Goal: Task Accomplishment & Management: Complete application form

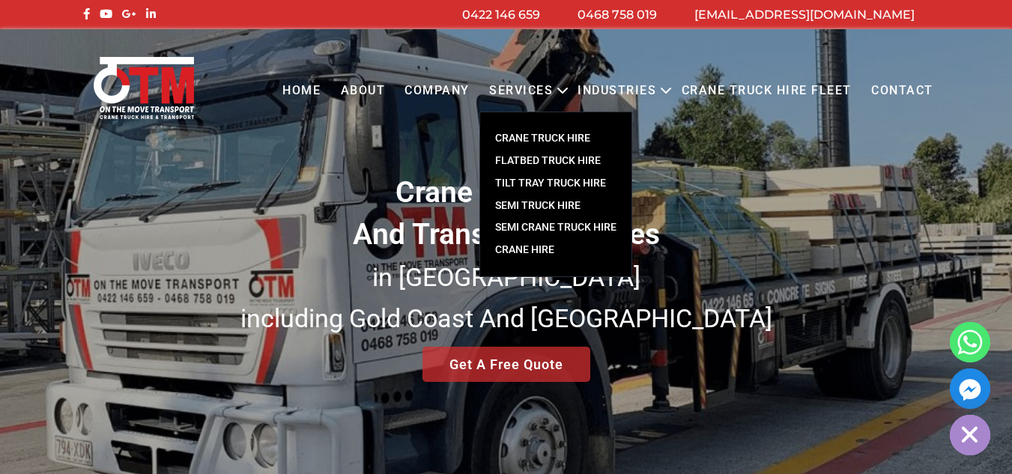
click at [550, 138] on link "CRANE TRUCK HIRE" at bounding box center [555, 138] width 151 height 22
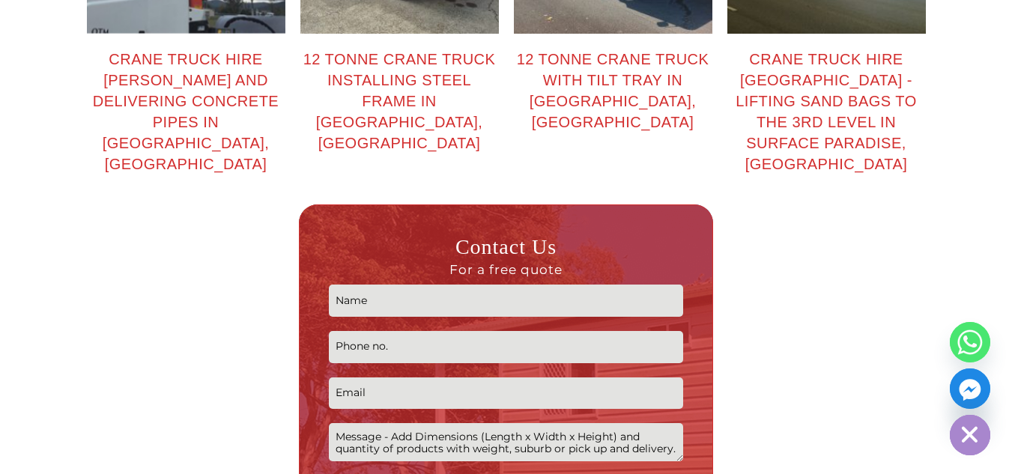
scroll to position [2321, 0]
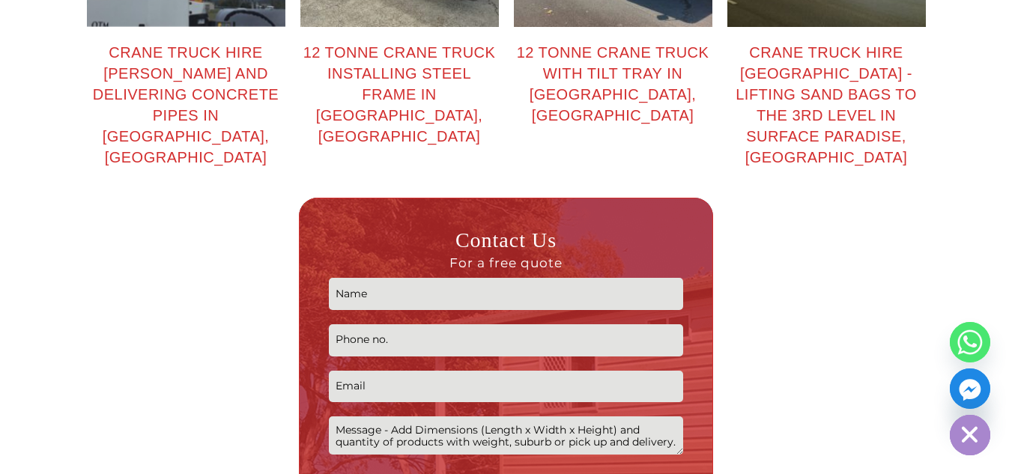
click at [605, 278] on input "Contact form" at bounding box center [506, 294] width 354 height 32
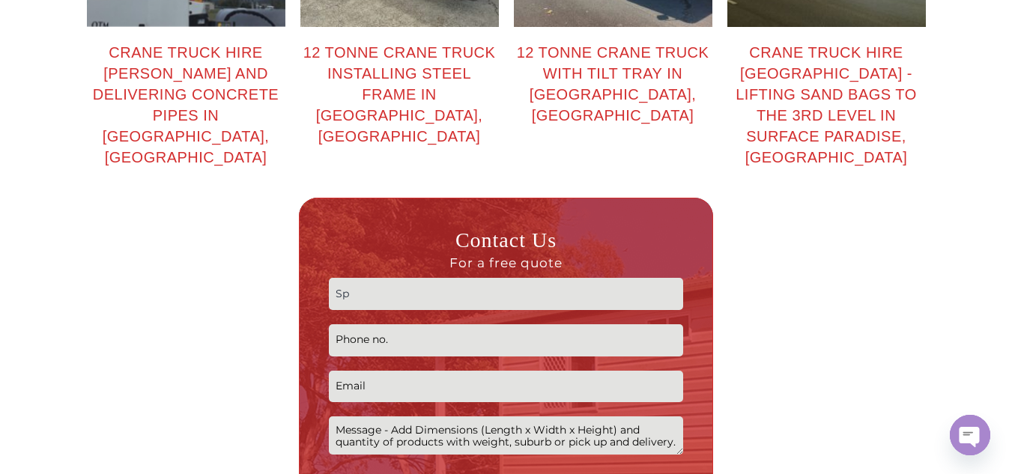
type input "S"
type input "Spring"
click at [540, 285] on p "Spring Submit" at bounding box center [506, 405] width 354 height 268
click at [534, 324] on input "Contact form" at bounding box center [506, 340] width 354 height 32
type input "0429953787"
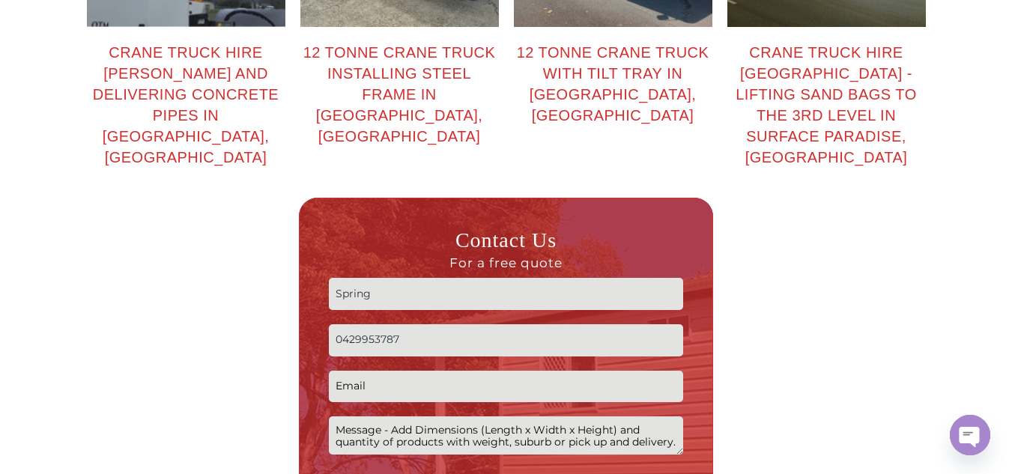
click at [536, 371] on input "Contact form" at bounding box center [506, 387] width 354 height 32
type input "spring@adwrapit.com.au"
click at [511, 416] on textarea "Contact form" at bounding box center [506, 435] width 354 height 38
click at [588, 416] on textarea "Hi, Im seeking for a quote to delivery a 2m w* 3.6m h pylon sign from Molendina…" at bounding box center [506, 435] width 354 height 38
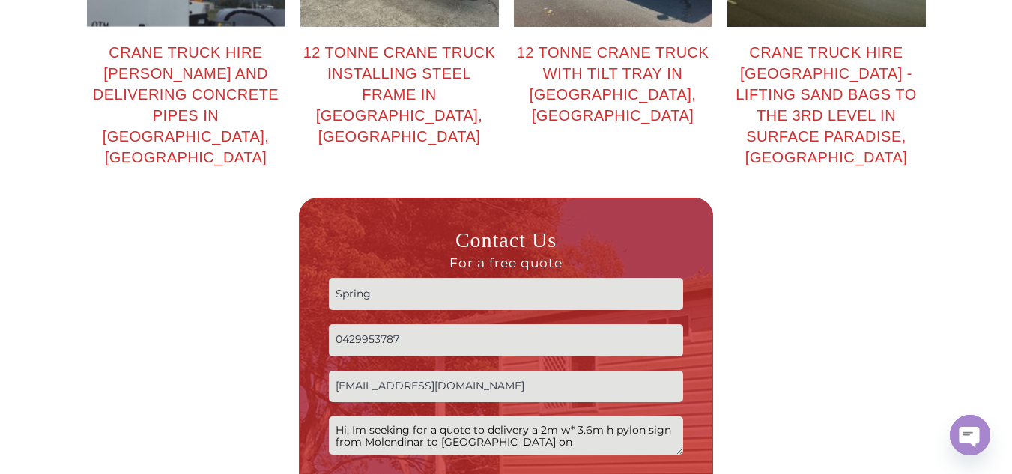
click at [544, 416] on textarea "Hi, Im seeking for a quote to delivery a 2m w* 3.6m h pylon sign from Molendina…" at bounding box center [506, 435] width 354 height 38
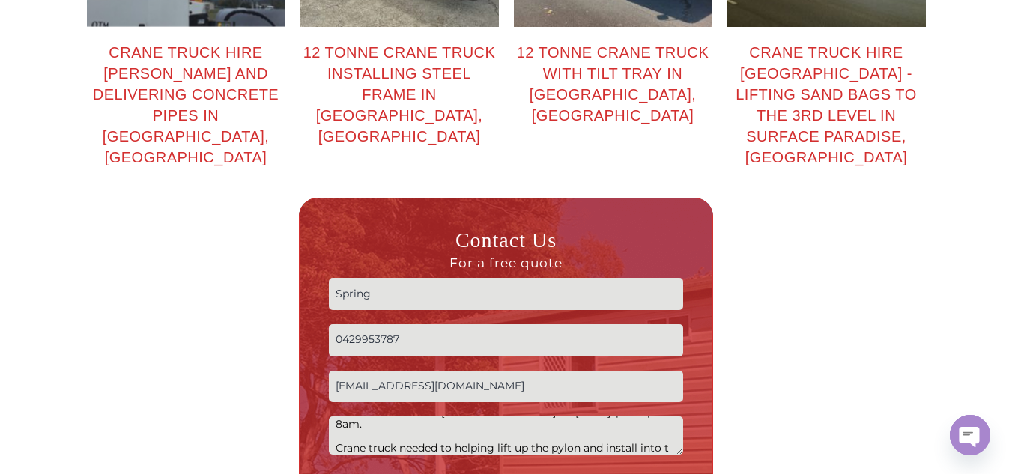
scroll to position [42, 0]
click at [636, 416] on textarea "Hi, Im seeking for a quote to delivery a 2m w* 3.6m h pylon sign from Molendina…" at bounding box center [506, 435] width 354 height 38
click at [381, 416] on textarea "Hi, Im seeking for a quote to delivery a 2m w* 3.6m h pylon sign from Molendina…" at bounding box center [506, 435] width 354 height 38
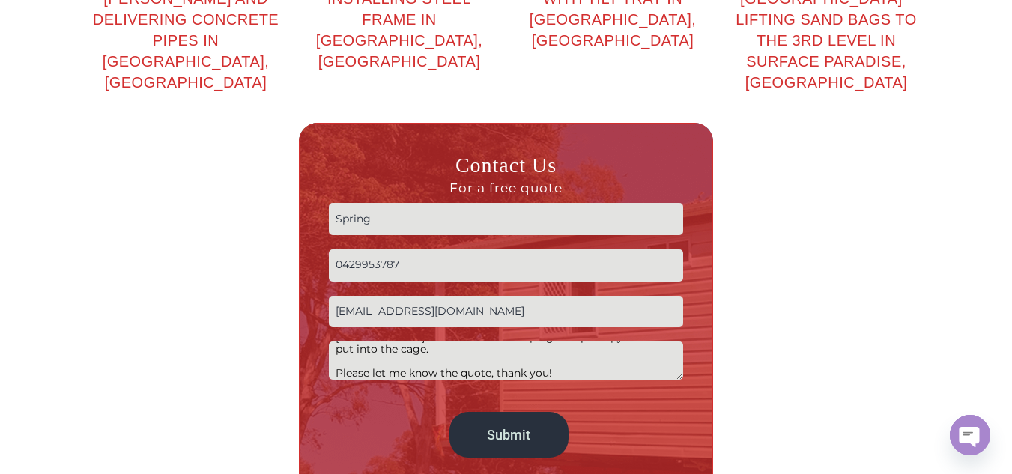
scroll to position [2471, 0]
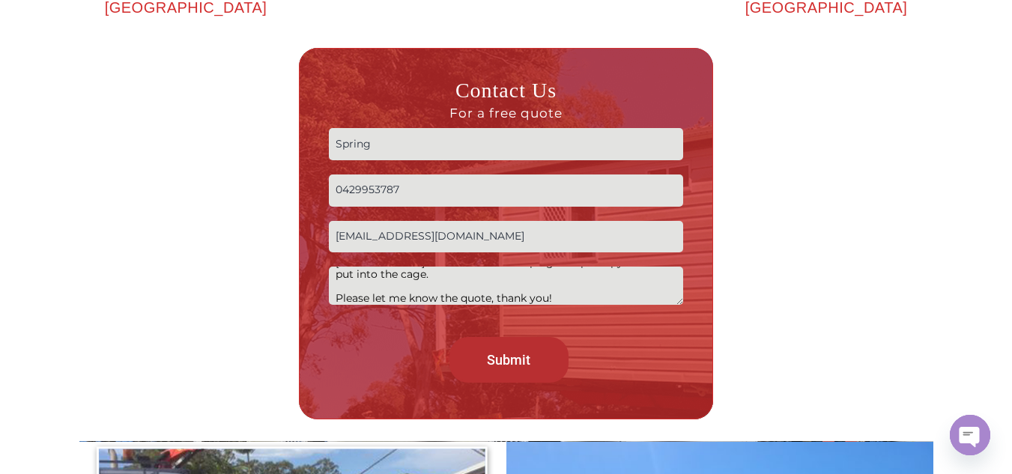
type textarea "Hi, Im seeking for a quote to delivery a 2m w* 3.6m h pylon sign from Molendina…"
click at [514, 337] on input "Submit" at bounding box center [508, 360] width 119 height 46
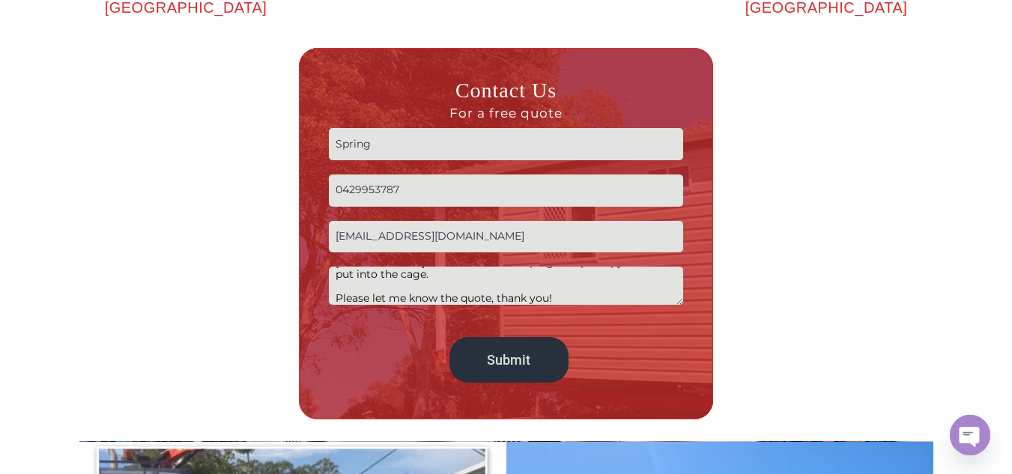
scroll to position [12, 0]
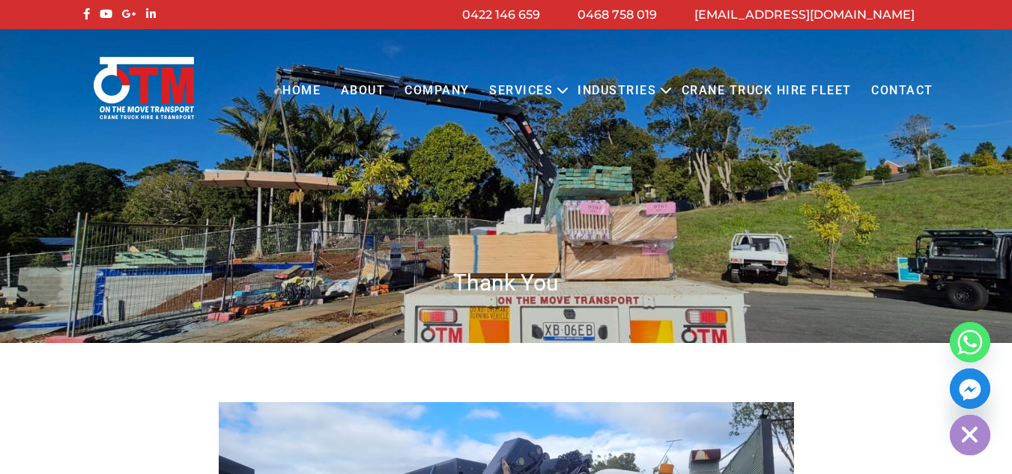
click at [720, 92] on link "Crane Truck Hire Fleet" at bounding box center [765, 90] width 189 height 41
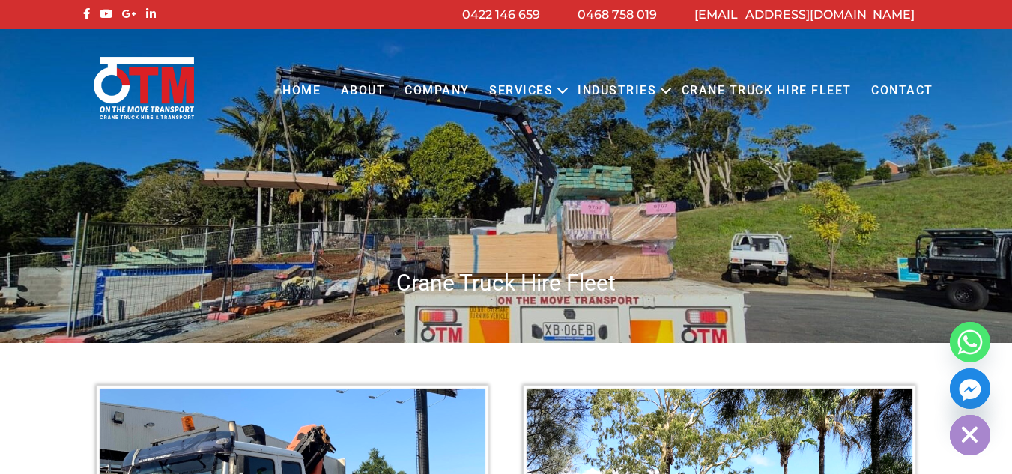
click at [748, 82] on link "Crane Truck Hire Fleet" at bounding box center [765, 90] width 189 height 41
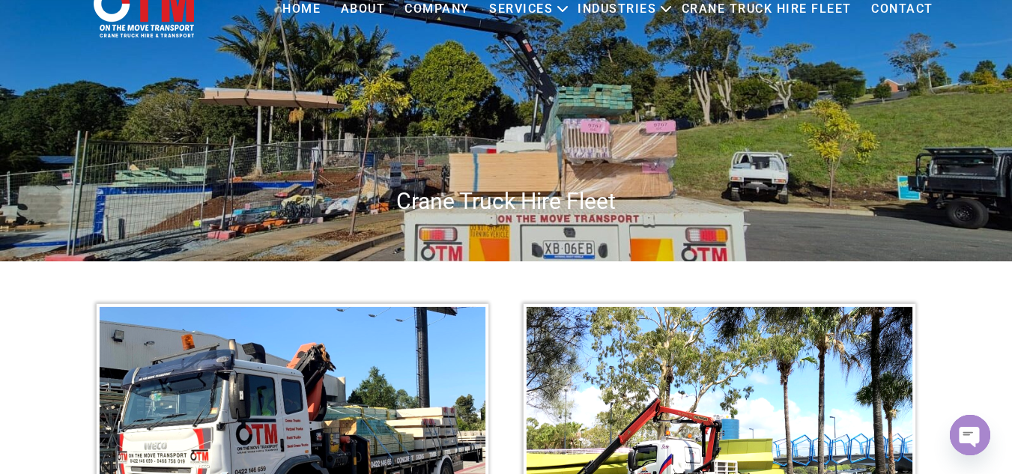
scroll to position [329, 0]
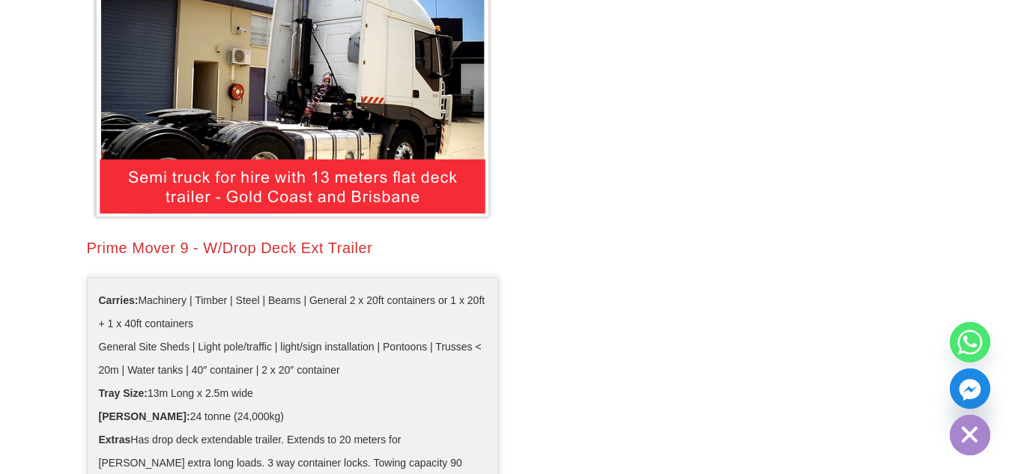
scroll to position [2770, 0]
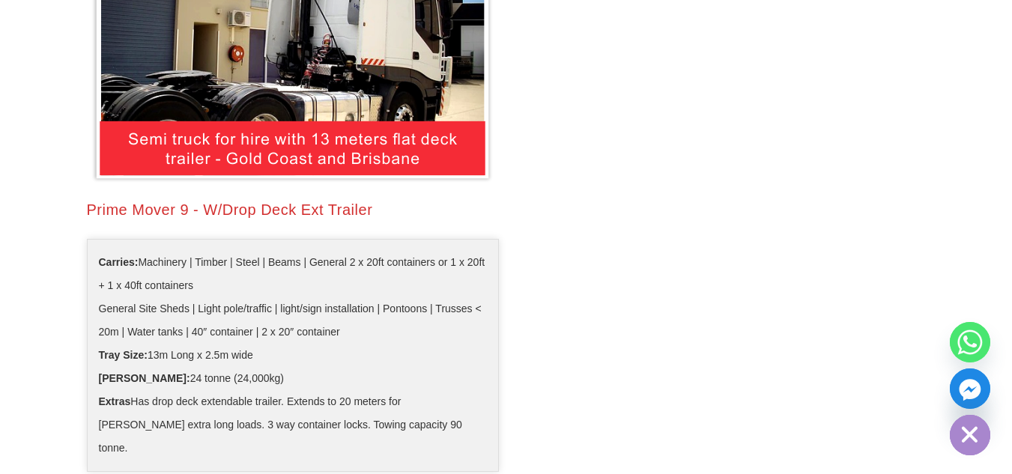
click at [842, 106] on div at bounding box center [719, 179] width 427 height 607
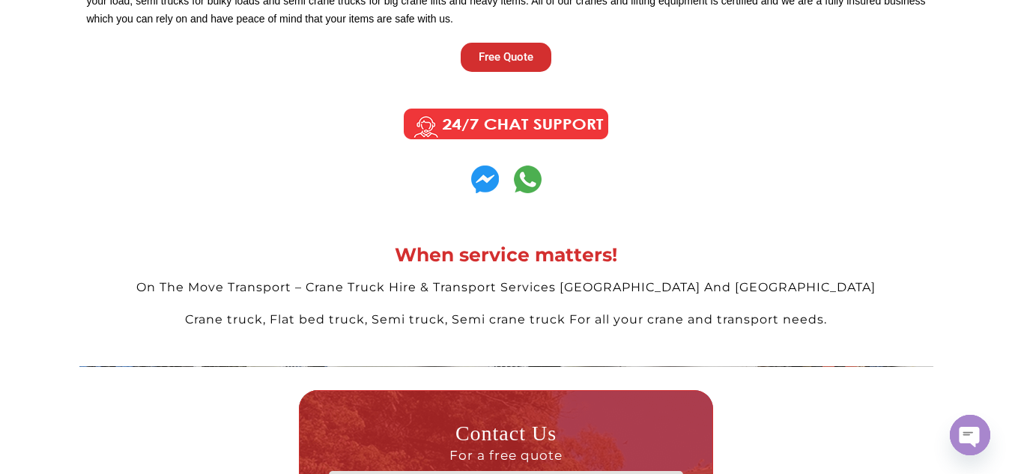
scroll to position [4193, 0]
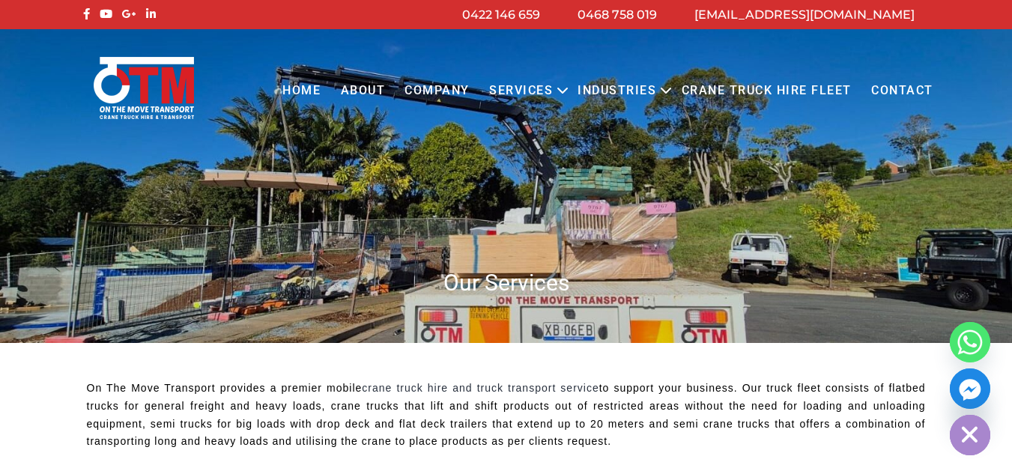
scroll to position [2471, 0]
